Goal: Task Accomplishment & Management: Manage account settings

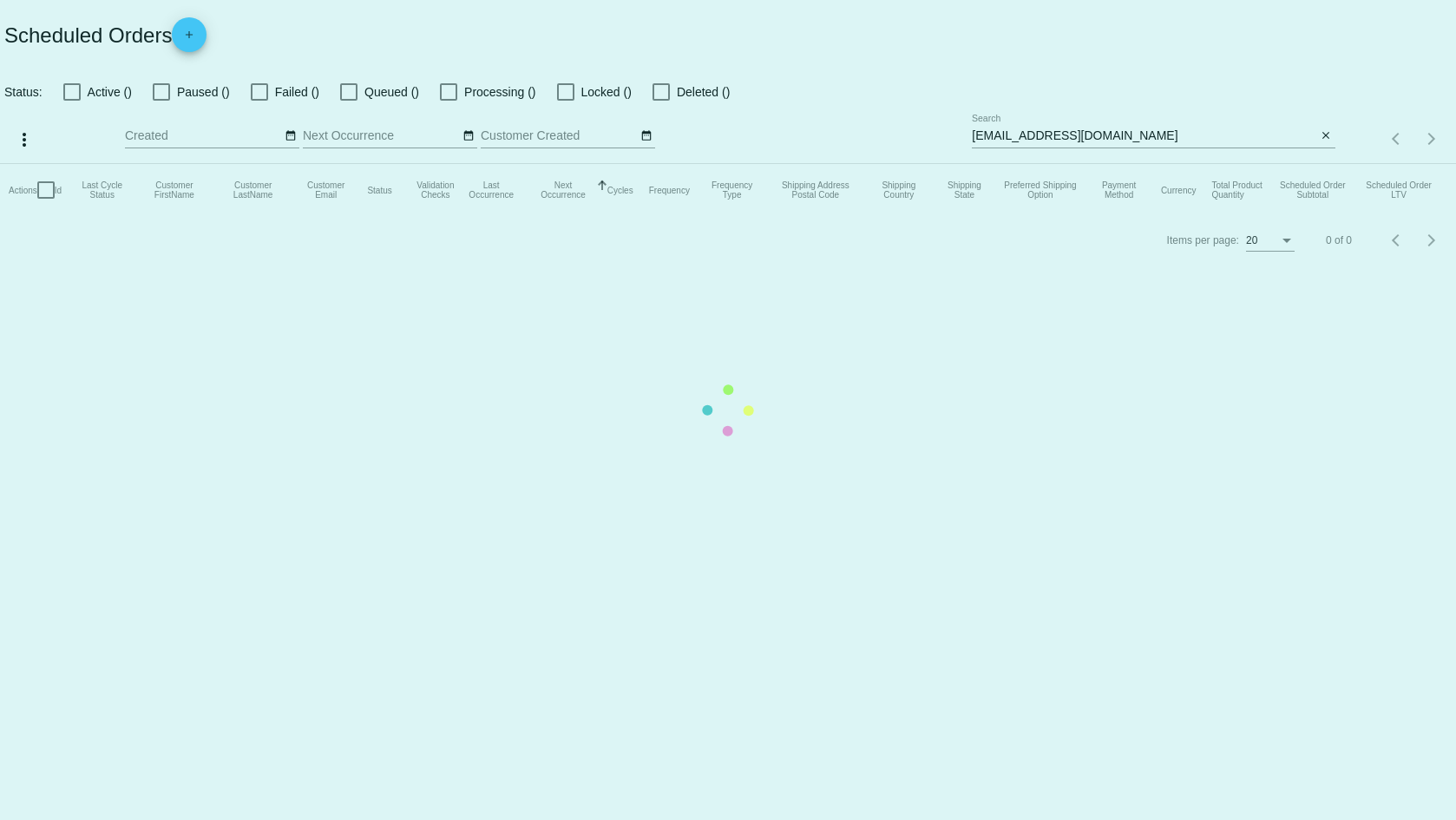
click at [1079, 164] on mat-table "Actions Id Last Cycle Status Customer FirstName Customer LastName Customer Emai…" at bounding box center [728, 190] width 1456 height 53
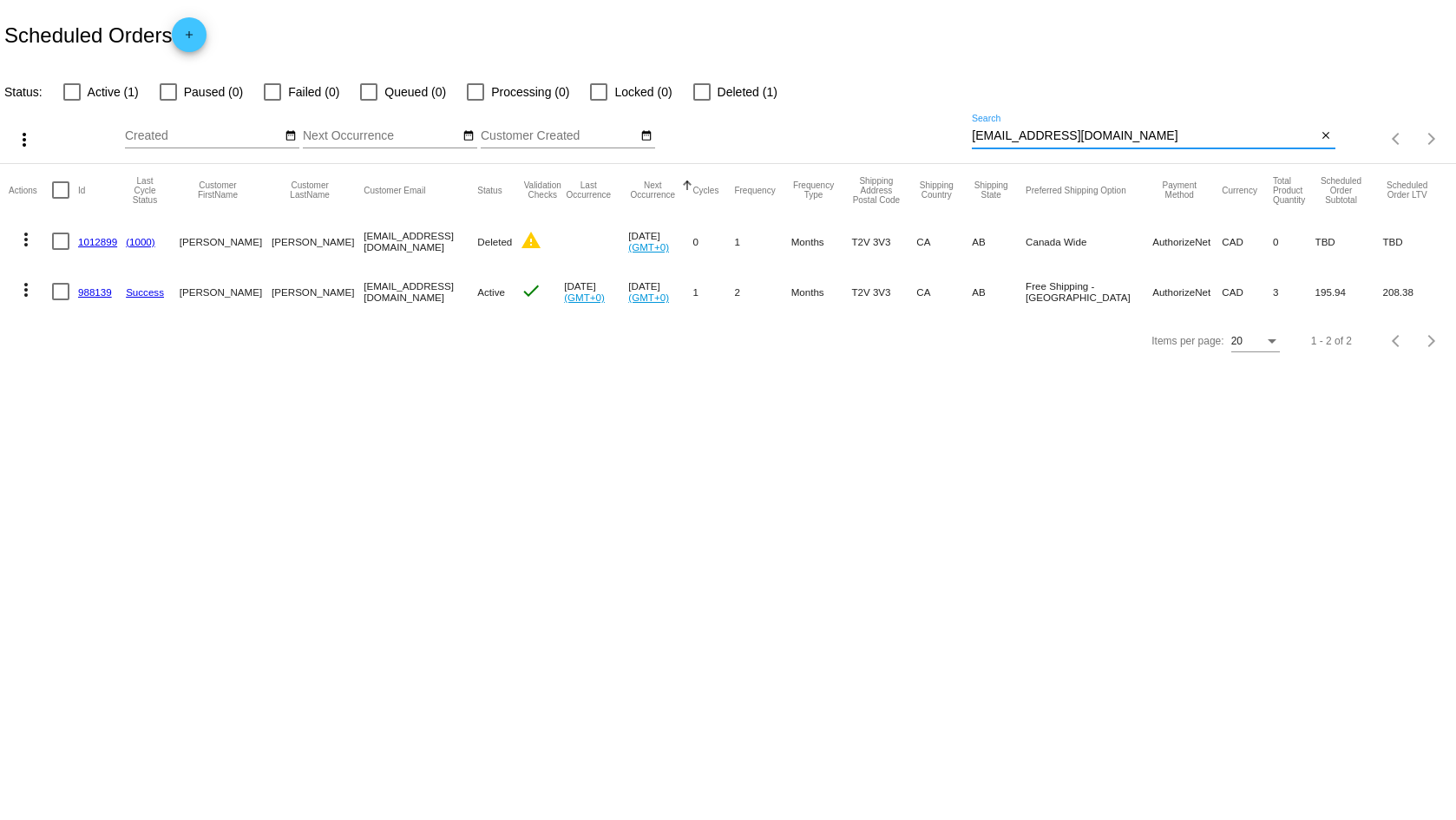
drag, startPoint x: 1160, startPoint y: 136, endPoint x: 712, endPoint y: 67, distance: 453.3
click at [718, 70] on app-dashboard-scheduled-orders "Scheduled Orders add Status: Active (1) Paused (0) Failed (0) Queued (0) Proces…" at bounding box center [728, 182] width 1456 height 366
paste input "[PERSON_NAME].[PERSON_NAME]@cognisense360"
click at [1182, 138] on input "[PERSON_NAME][EMAIL_ADDRESS][PERSON_NAME][DOMAIN_NAME]" at bounding box center [1144, 135] width 344 height 14
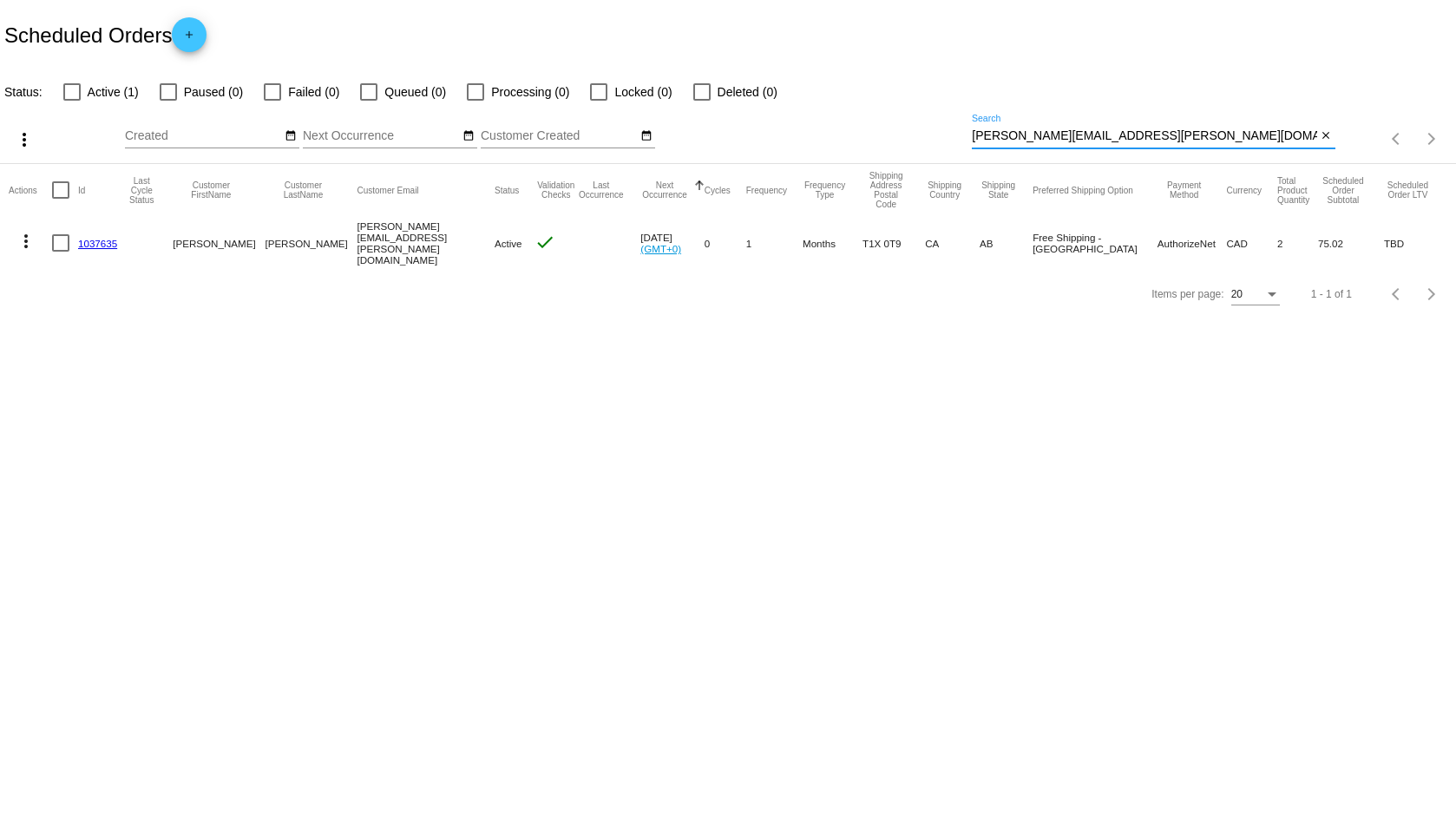
type input "[PERSON_NAME][EMAIL_ADDRESS][PERSON_NAME][DOMAIN_NAME]"
click at [91, 240] on link "1037635" at bounding box center [98, 243] width 39 height 11
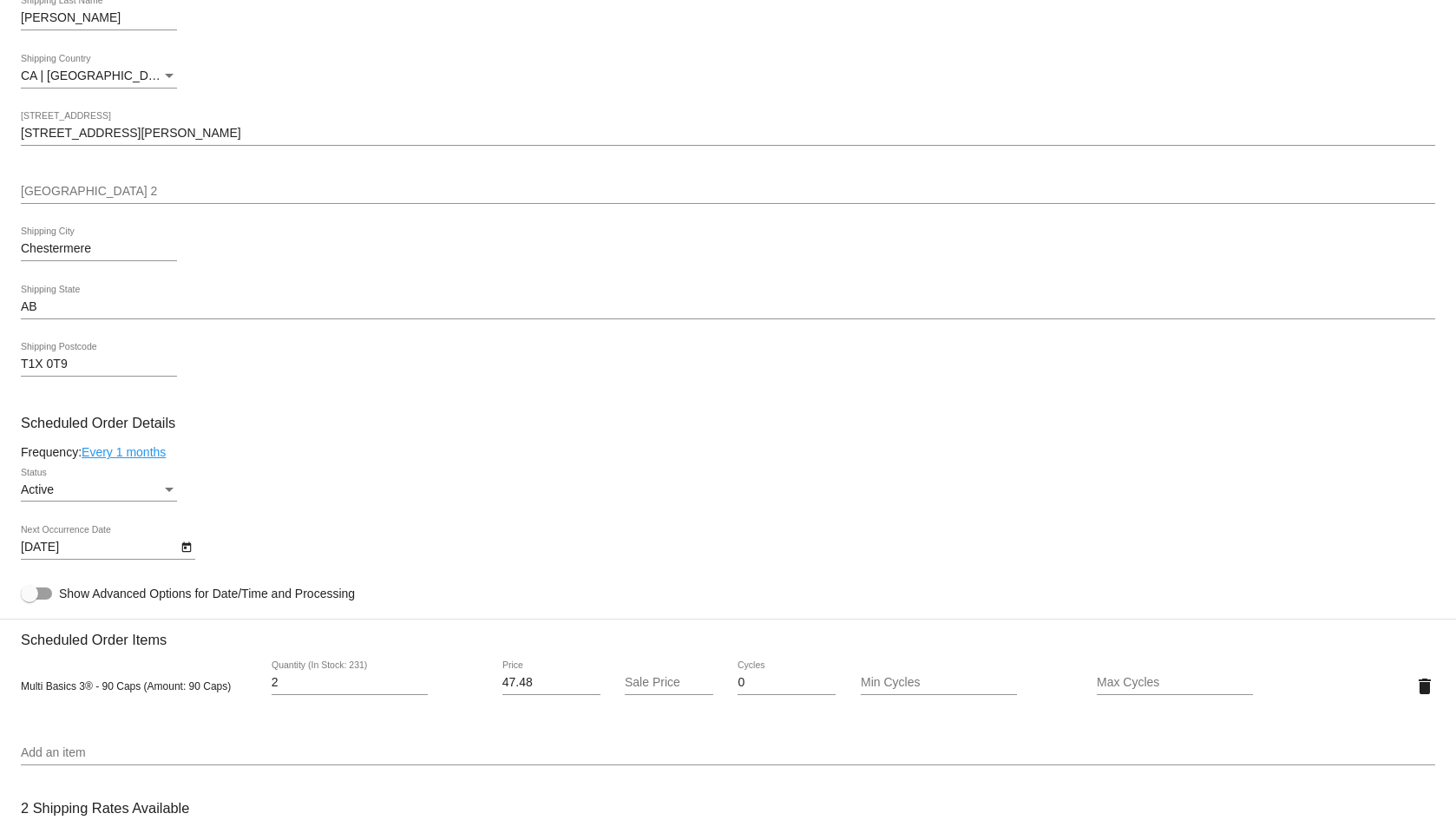
scroll to position [261, 0]
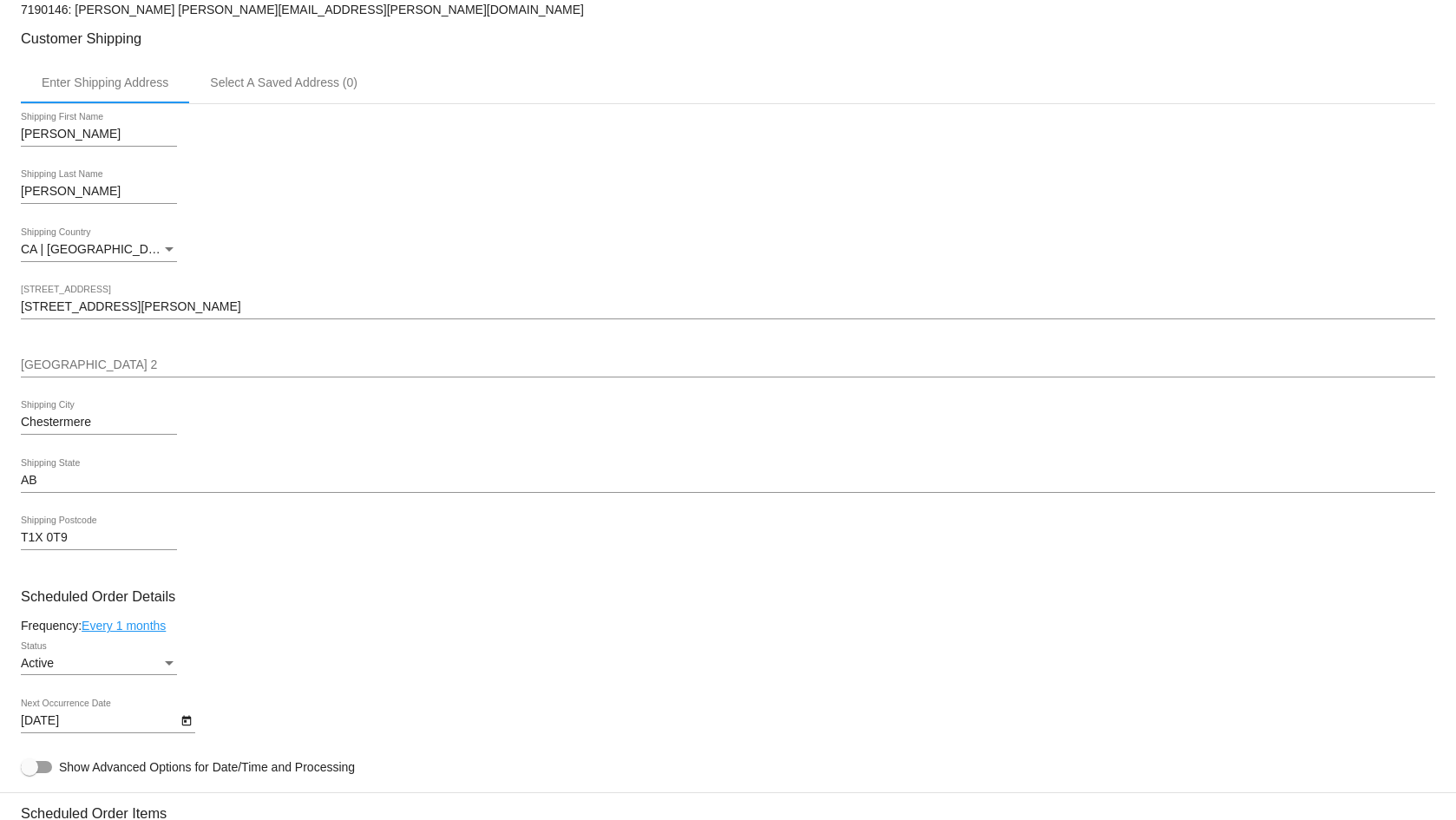
click at [115, 307] on input "[STREET_ADDRESS][PERSON_NAME]" at bounding box center [728, 307] width 1415 height 14
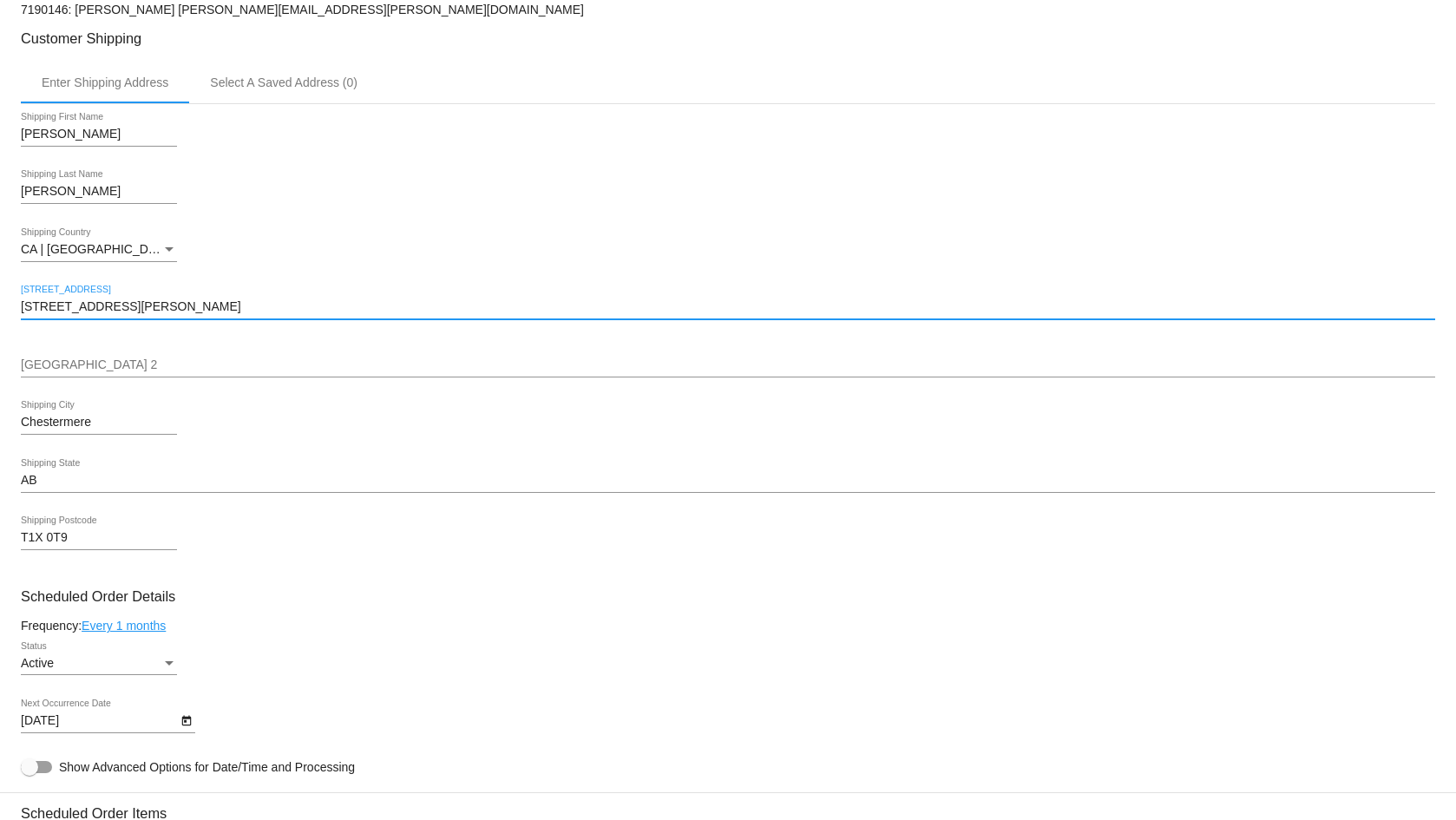
click at [115, 307] on input "[STREET_ADDRESS][PERSON_NAME]" at bounding box center [728, 307] width 1415 height 14
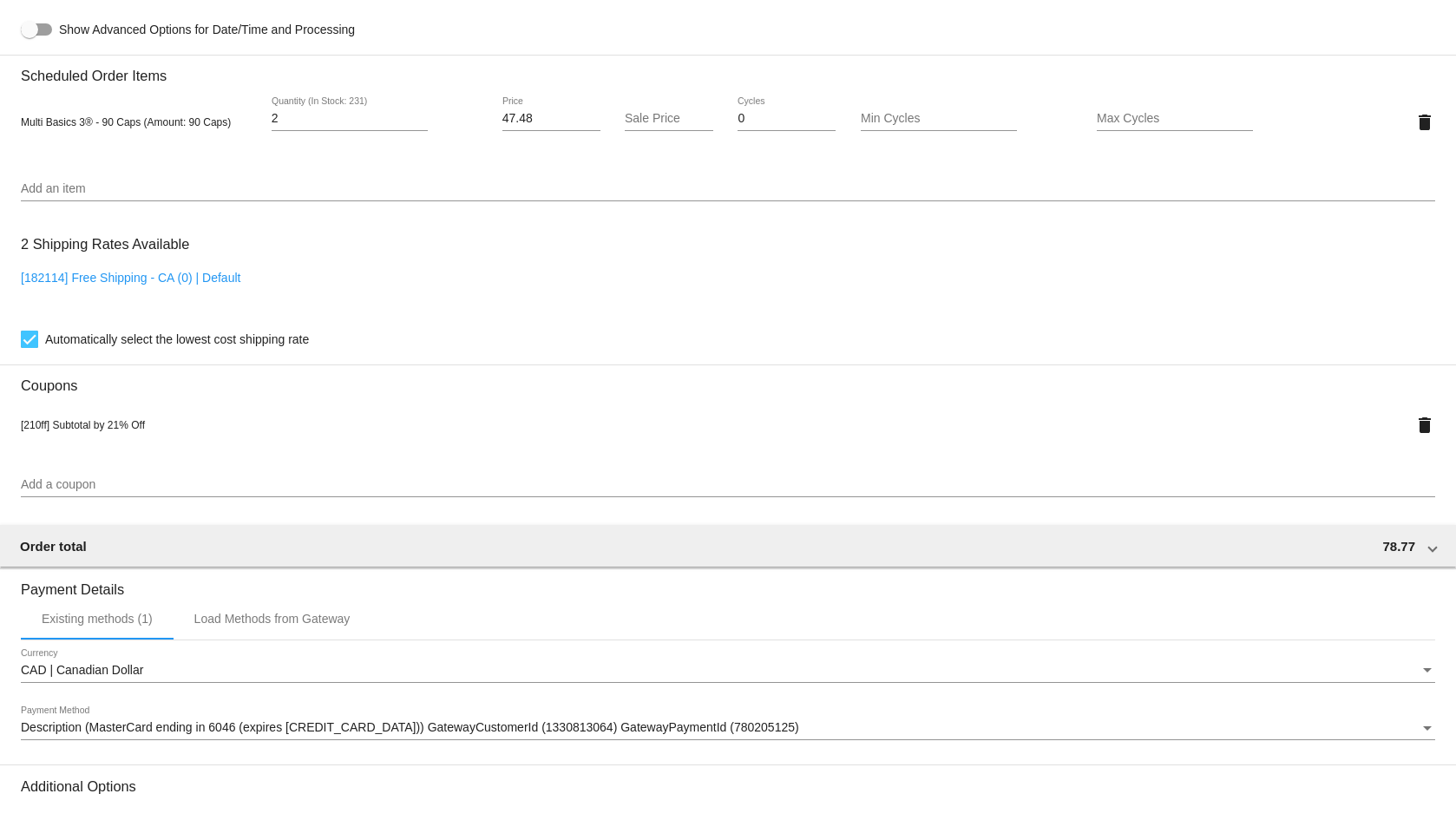
scroll to position [1188, 0]
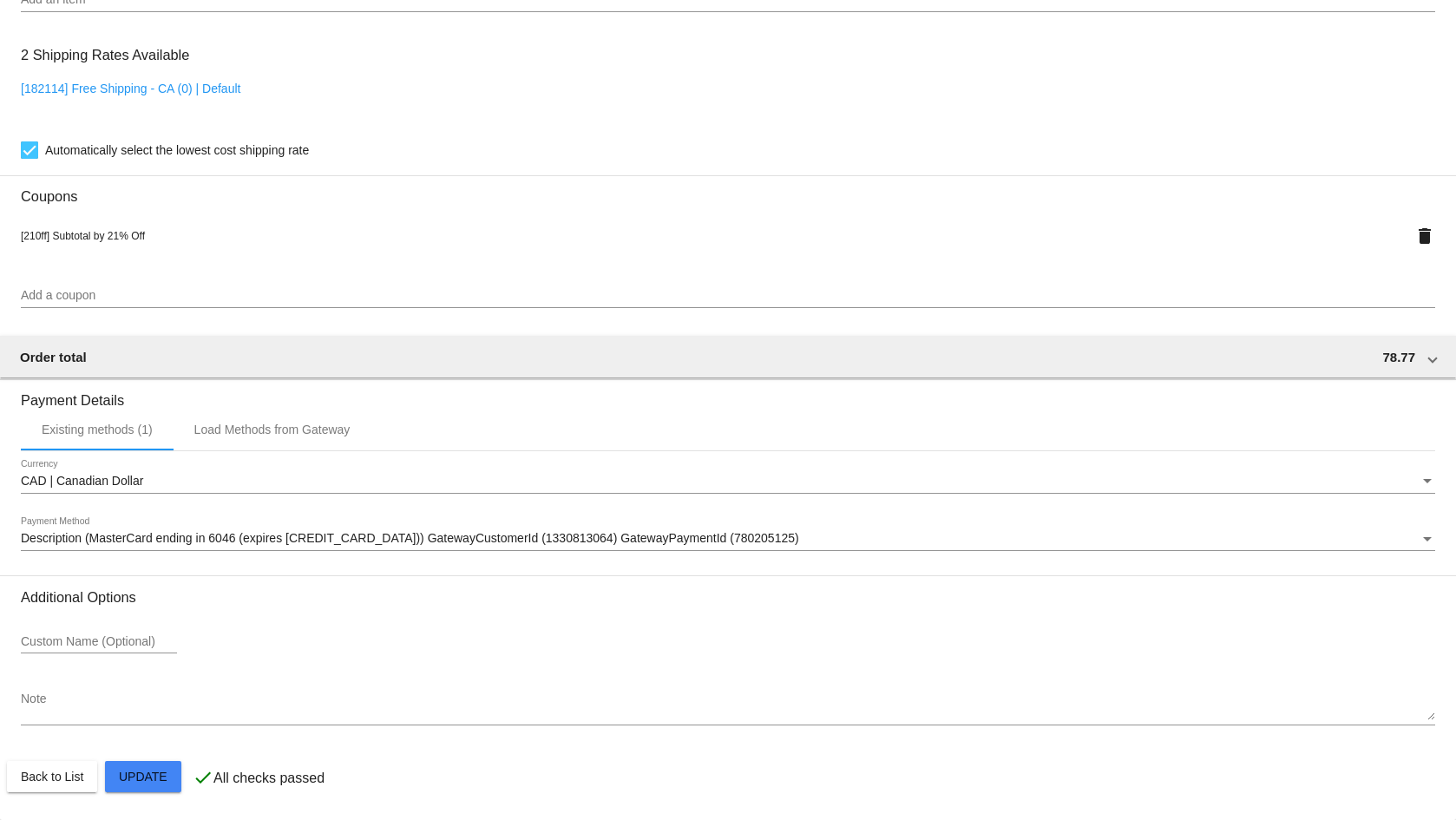
type input "[STREET_ADDRESS][PERSON_NAME]"
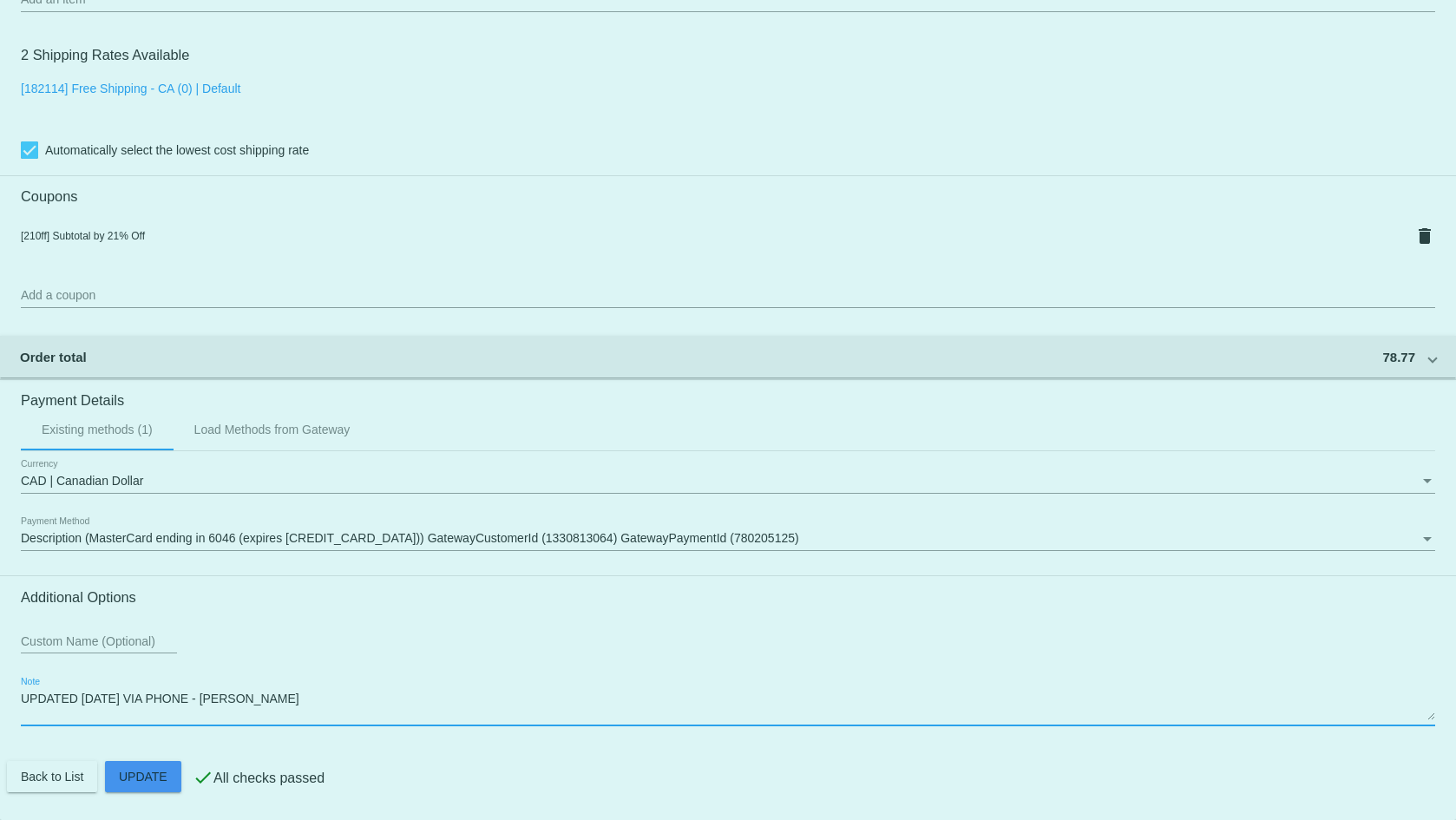
type textarea "UPDATED [DATE] VIA PHONE - [PERSON_NAME]"
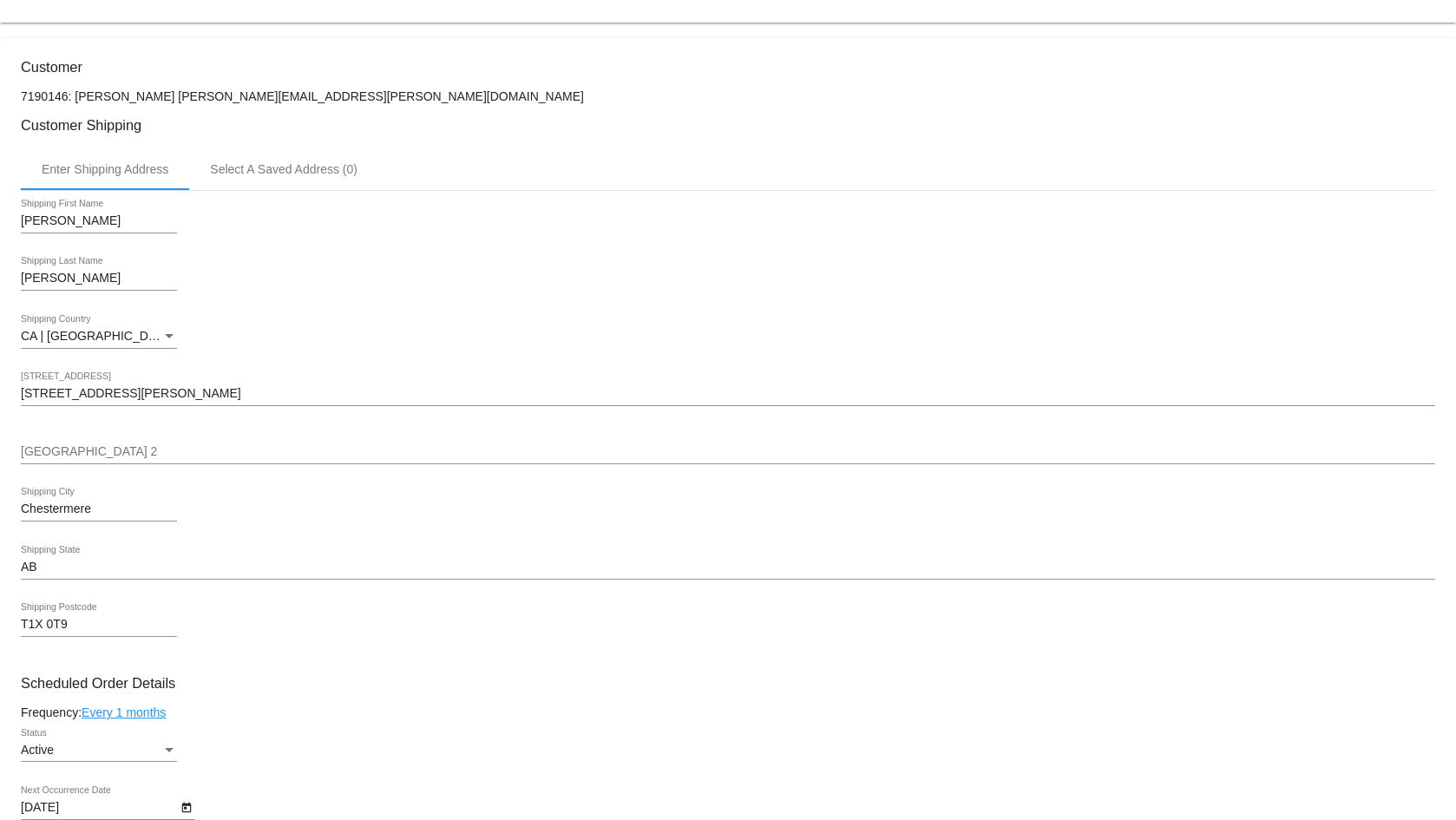
scroll to position [0, 0]
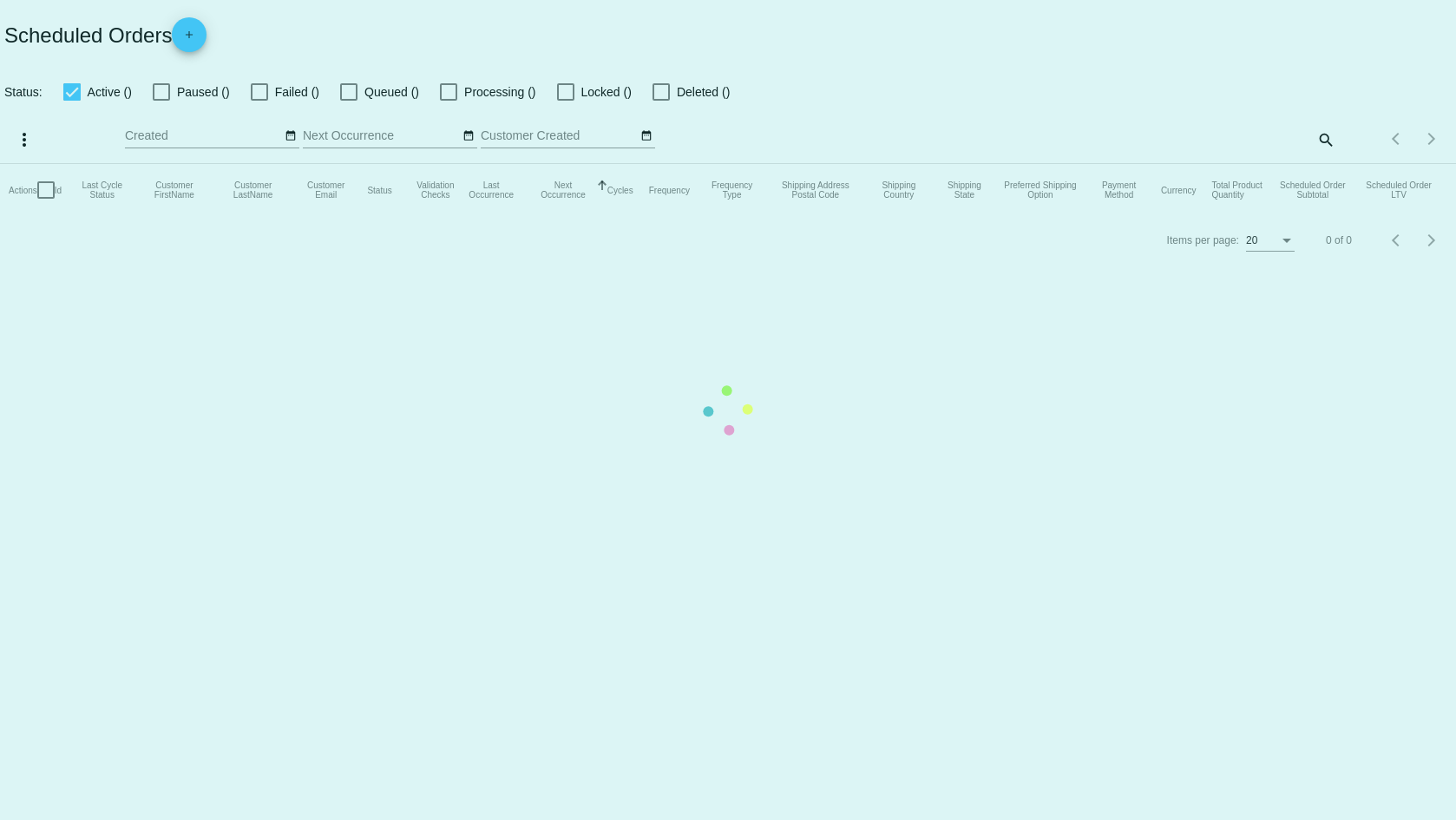
checkbox input "false"
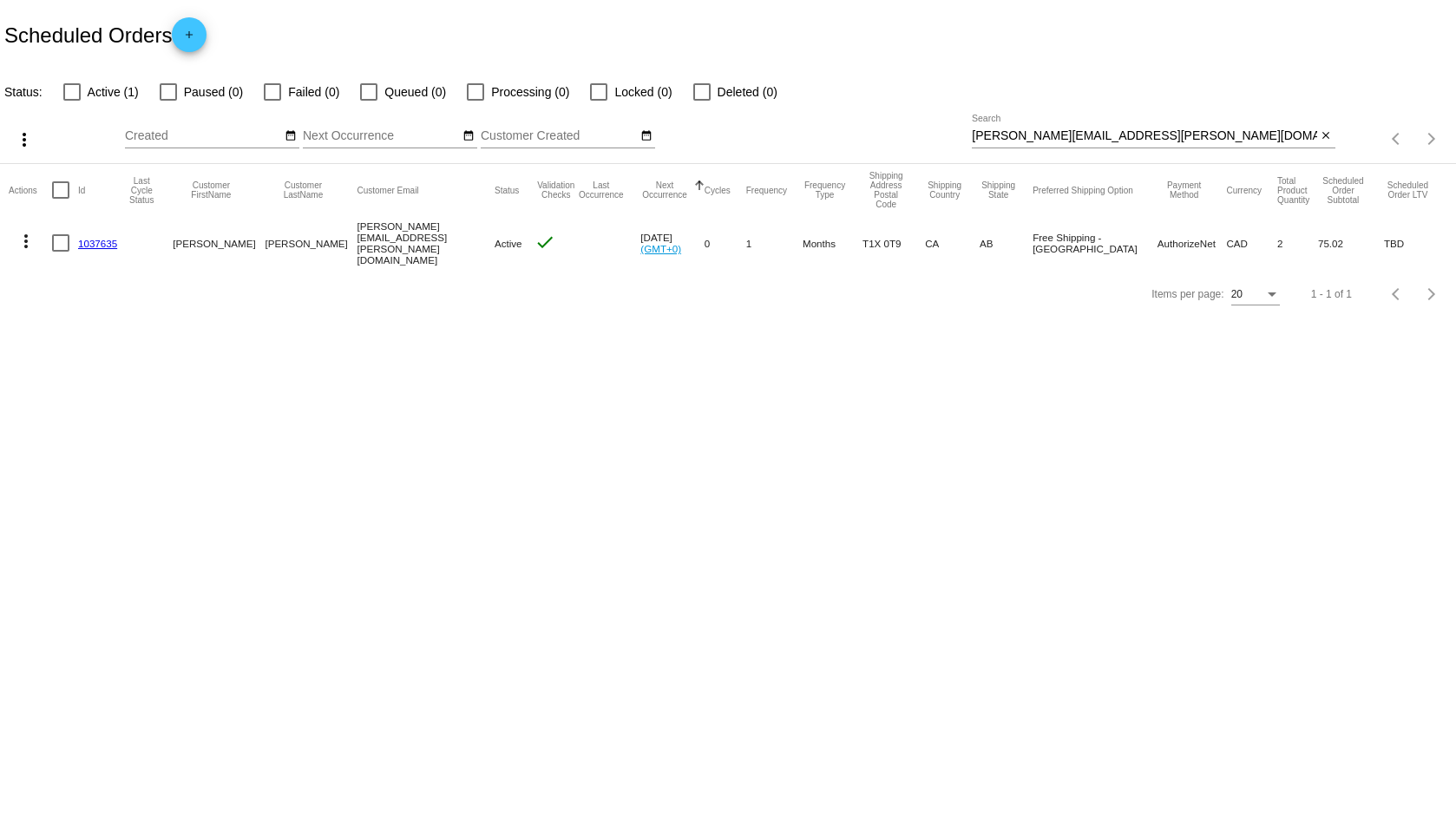
click at [98, 242] on link "1037635" at bounding box center [98, 243] width 39 height 11
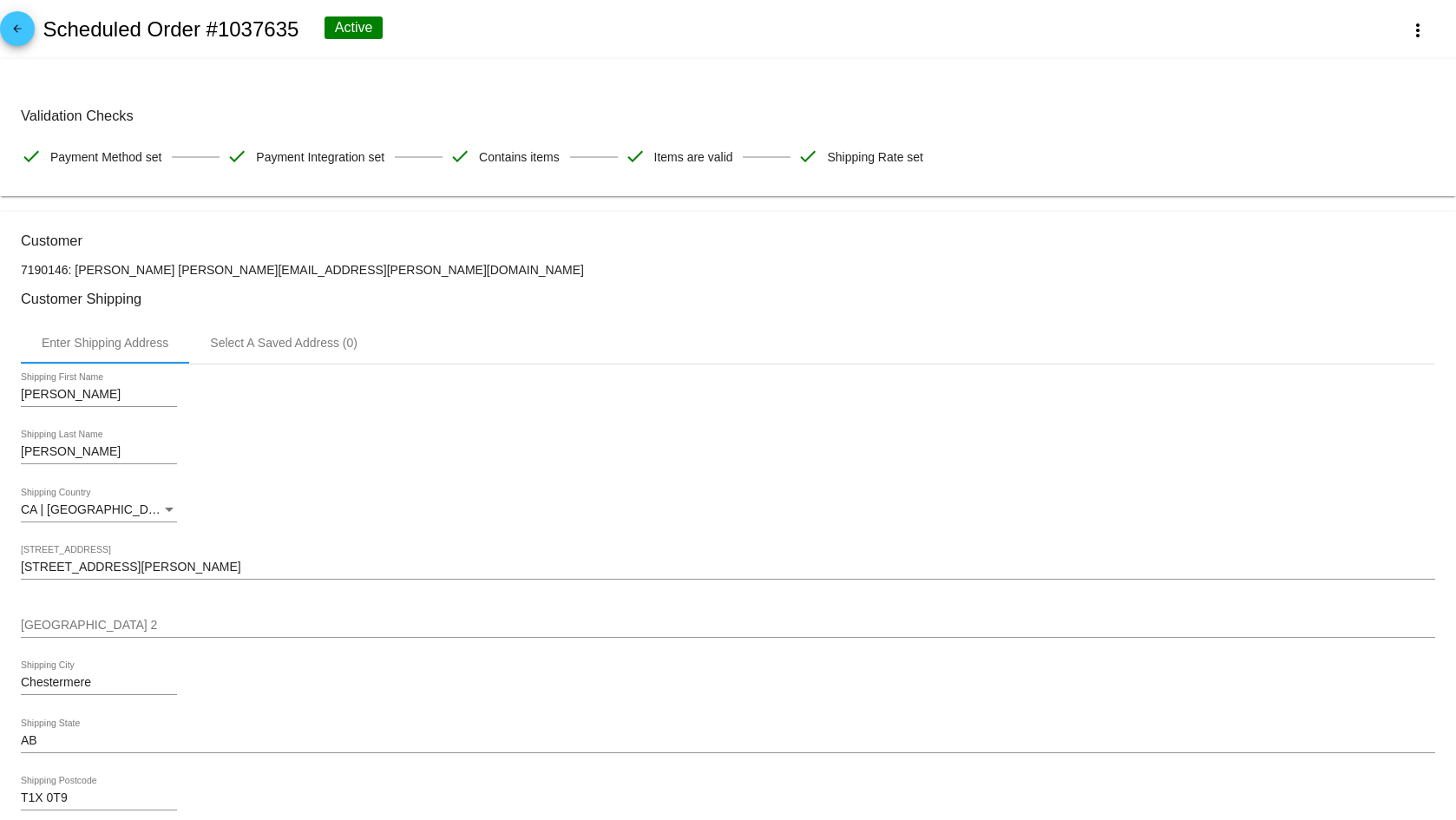
click at [218, 27] on h2 "Scheduled Order #1037635" at bounding box center [170, 29] width 256 height 24
copy h2 "1037635"
drag, startPoint x: 376, startPoint y: 268, endPoint x: 164, endPoint y: 268, distance: 212.0
click at [164, 268] on p "7190146: [PERSON_NAME] [PERSON_NAME][EMAIL_ADDRESS][PERSON_NAME][DOMAIN_NAME]" at bounding box center [728, 269] width 1415 height 14
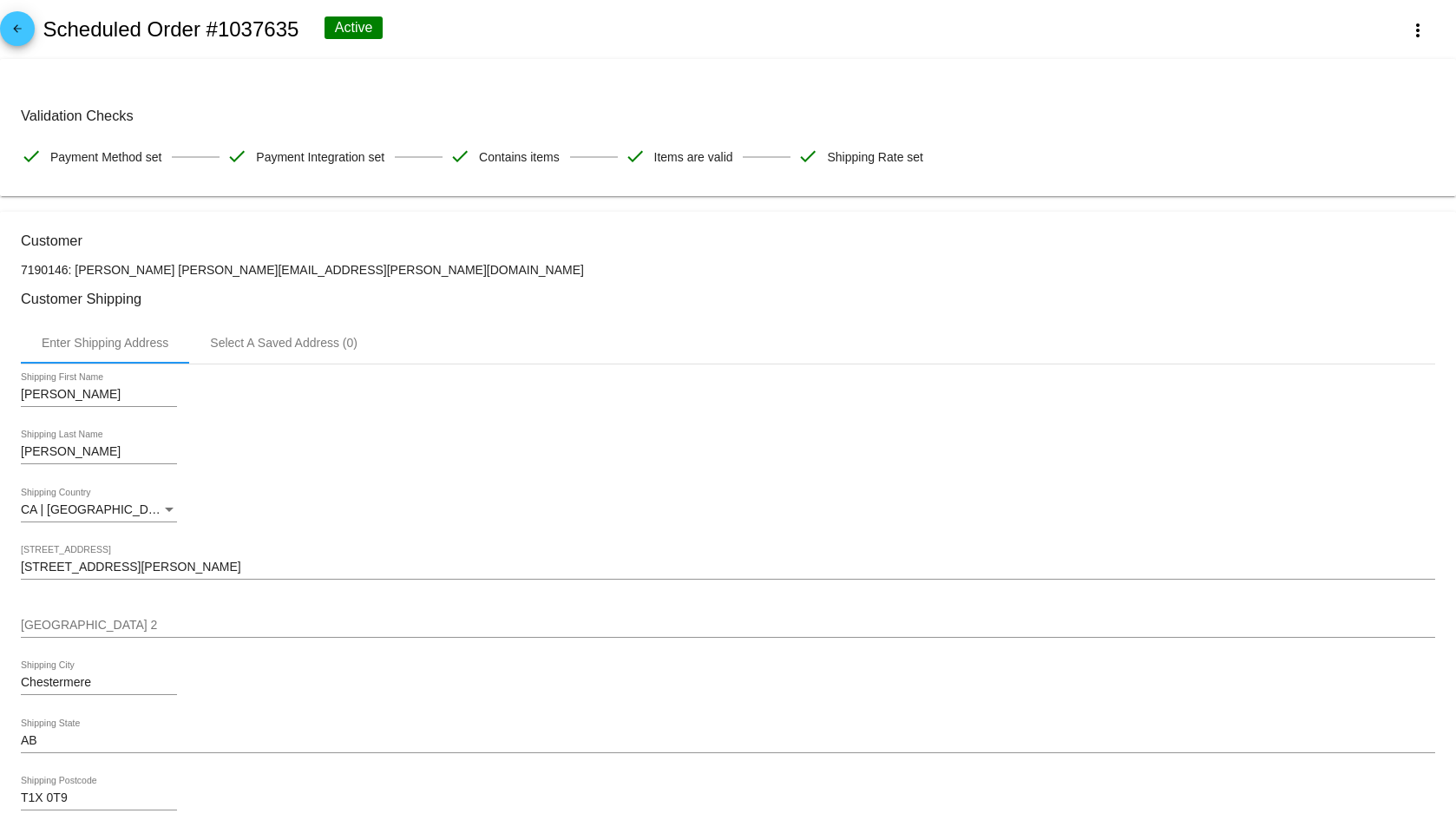
copy p "[PERSON_NAME][EMAIL_ADDRESS][PERSON_NAME][DOMAIN_NAME]"
